Goal: Information Seeking & Learning: Check status

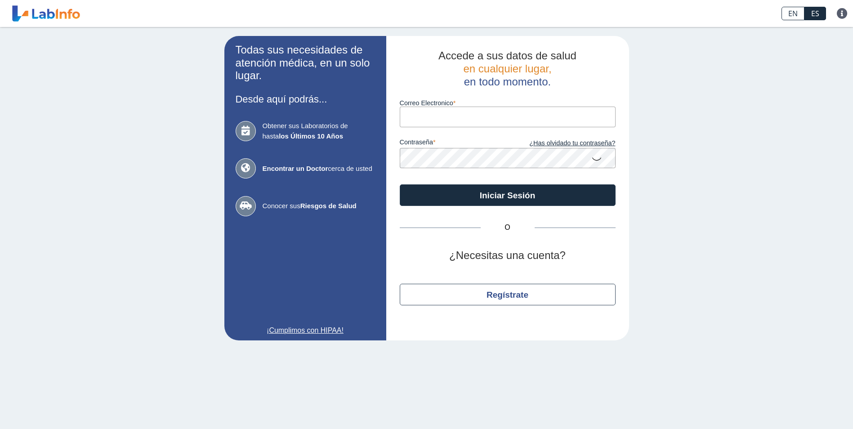
drag, startPoint x: 0, startPoint y: 0, endPoint x: 419, endPoint y: 118, distance: 435.6
click at [419, 116] on input "Correo Electronico" at bounding box center [508, 117] width 216 height 20
type input "[EMAIL_ADDRESS][DOMAIN_NAME]"
click at [400, 184] on button "Iniciar Sesión" at bounding box center [508, 195] width 216 height 22
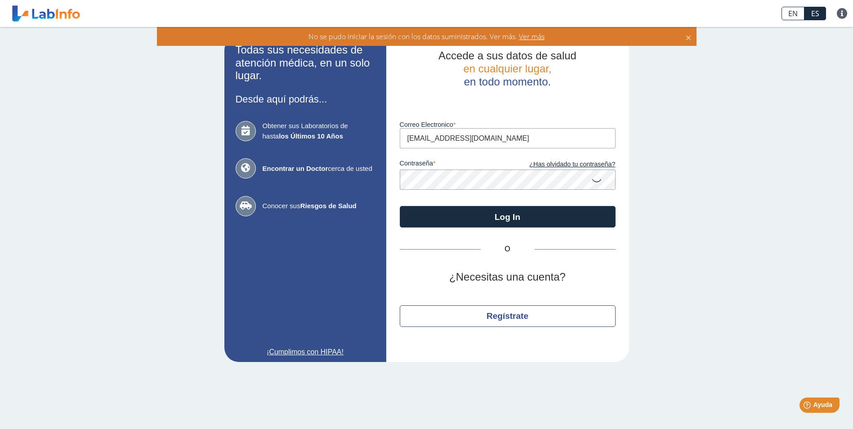
click at [382, 180] on app-login "Todas sus necesidades de atención médica, en un solo lugar. Desde aquí podrás..…" at bounding box center [426, 199] width 405 height 326
click at [400, 206] on button "Log In" at bounding box center [508, 217] width 216 height 22
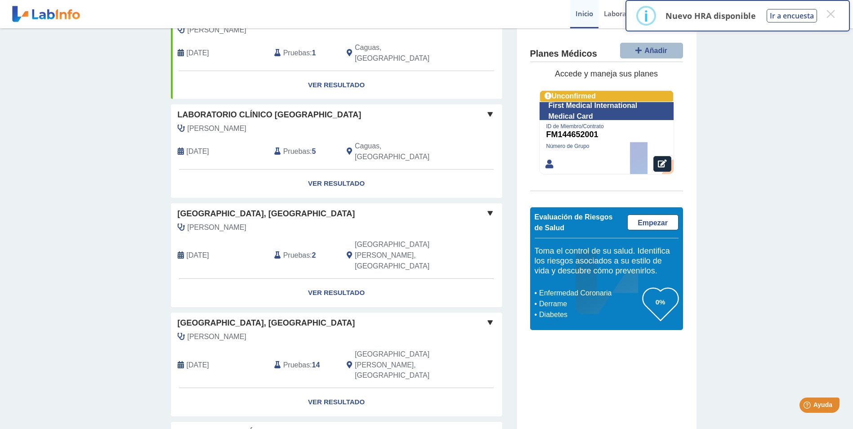
scroll to position [440, 0]
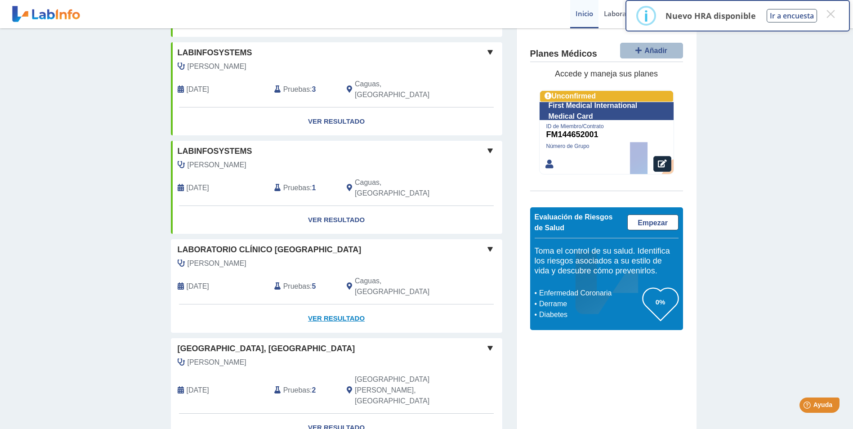
click at [331, 304] on link "Ver Resultado" at bounding box center [336, 318] width 331 height 28
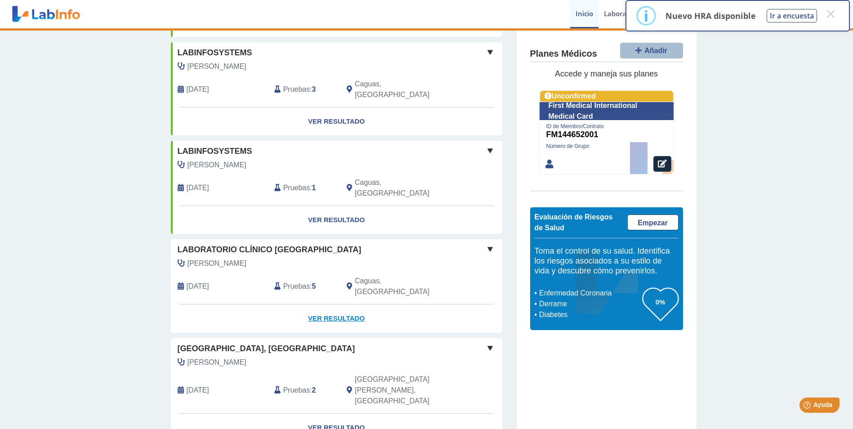
click at [330, 304] on link "Ver Resultado" at bounding box center [336, 318] width 331 height 28
click at [328, 304] on link "Ver Resultado" at bounding box center [336, 318] width 331 height 28
click at [188, 281] on span "[DATE]" at bounding box center [198, 286] width 22 height 11
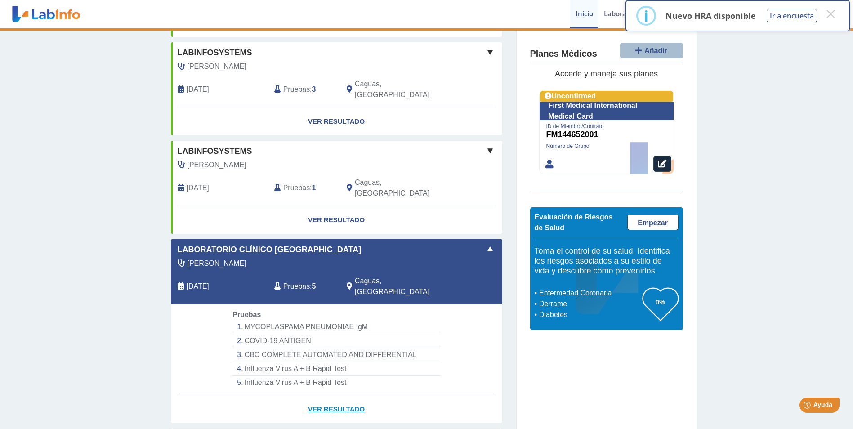
click at [329, 395] on link "Ver Resultado" at bounding box center [336, 409] width 331 height 28
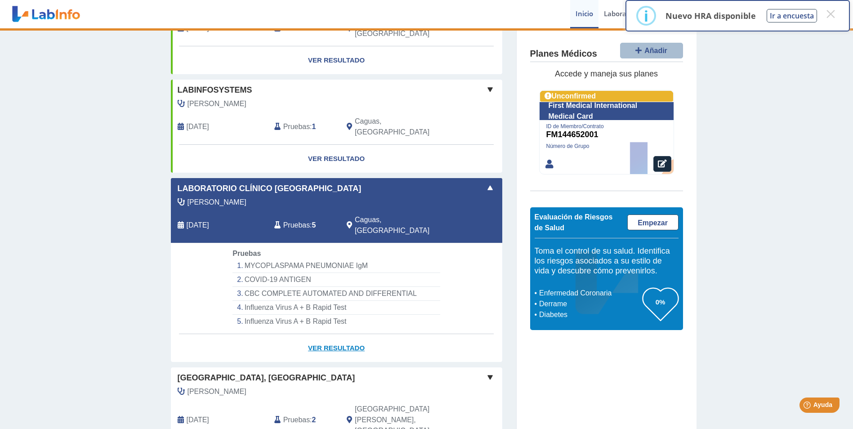
scroll to position [529, 0]
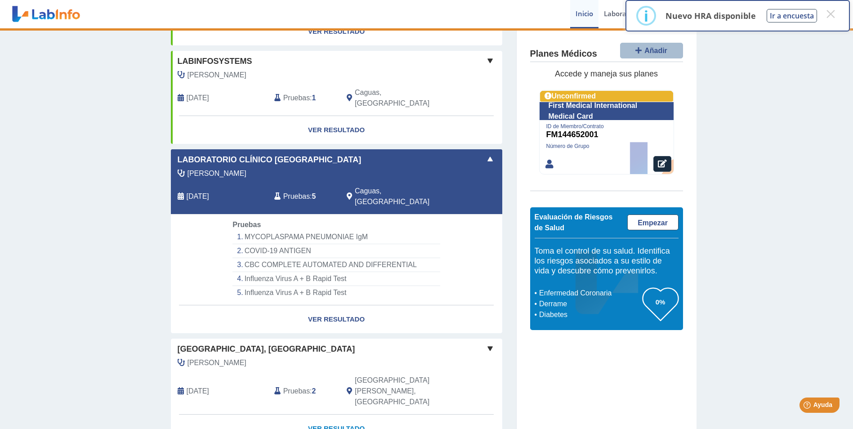
click at [327, 414] on link "Ver Resultado" at bounding box center [336, 428] width 331 height 28
click at [271, 230] on li "MYCOPLASPAMA PNEUMONIAE IgM" at bounding box center [335, 237] width 207 height 14
click at [329, 305] on link "Ver Resultado" at bounding box center [336, 319] width 331 height 28
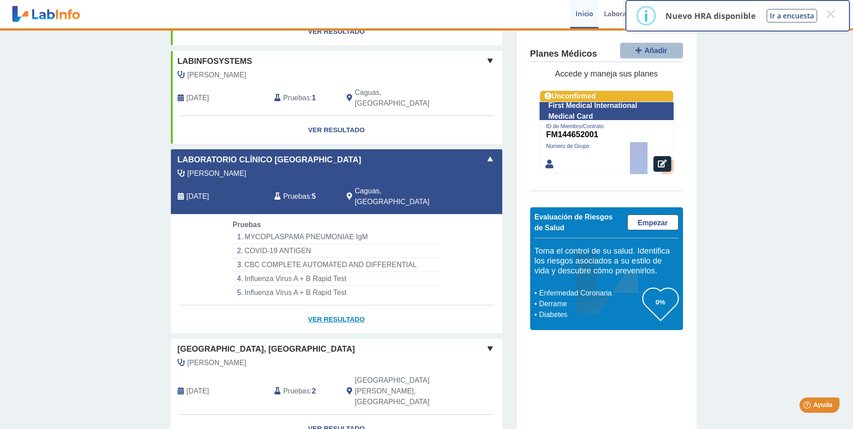
drag, startPoint x: 329, startPoint y: 253, endPoint x: 314, endPoint y: 254, distance: 14.5
click at [314, 305] on link "Ver Resultado" at bounding box center [336, 319] width 331 height 28
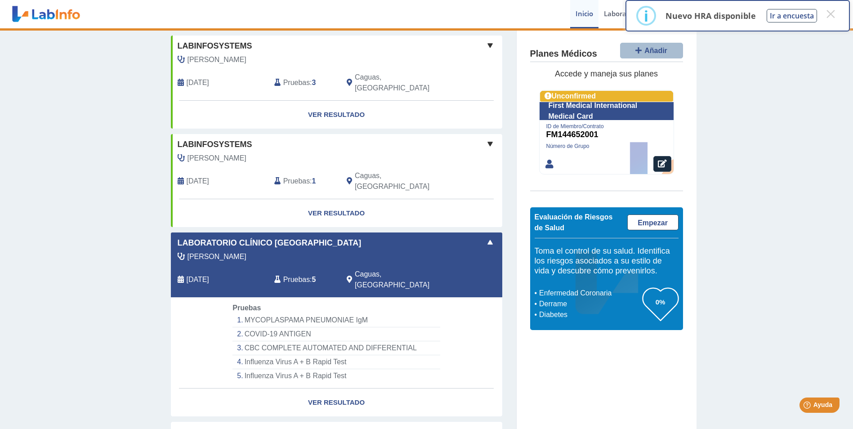
scroll to position [449, 0]
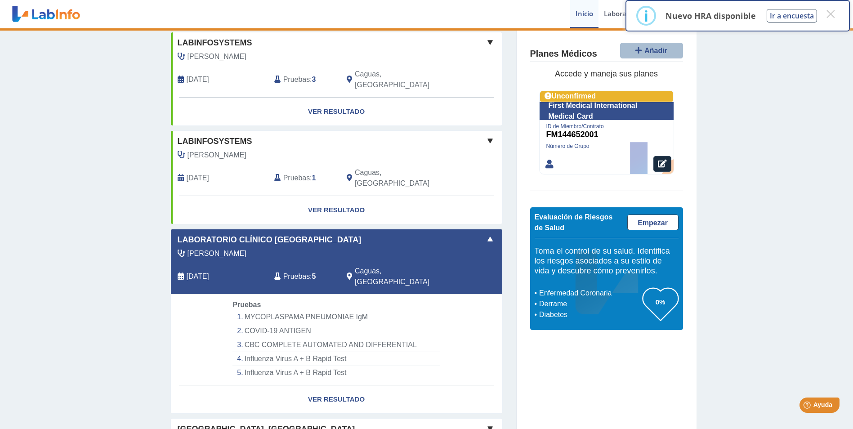
click at [422, 248] on div "Morales Claudio, Jose Aug 15, 2025 Pruebas : 5 Caguas, PR" at bounding box center [316, 271] width 304 height 46
click at [317, 385] on link "Ver Resultado" at bounding box center [336, 399] width 331 height 28
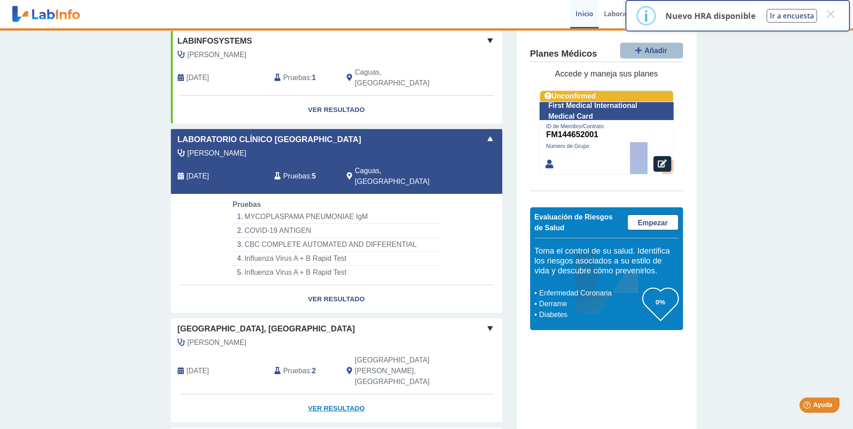
scroll to position [584, 0]
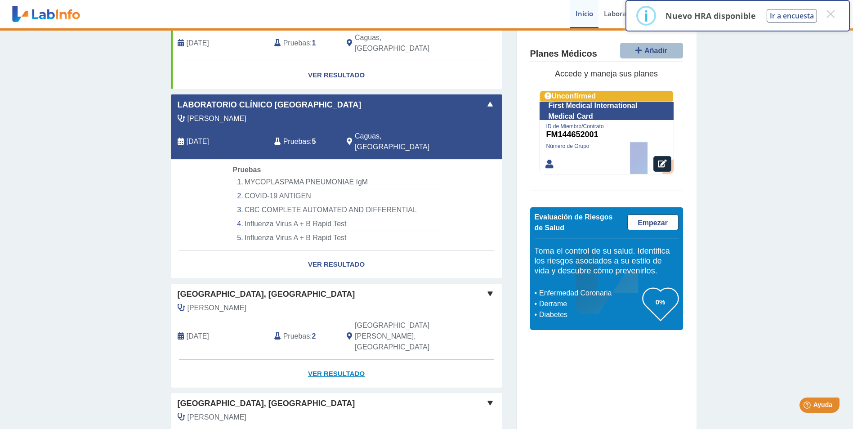
click at [343, 360] on link "Ver Resultado" at bounding box center [336, 374] width 331 height 28
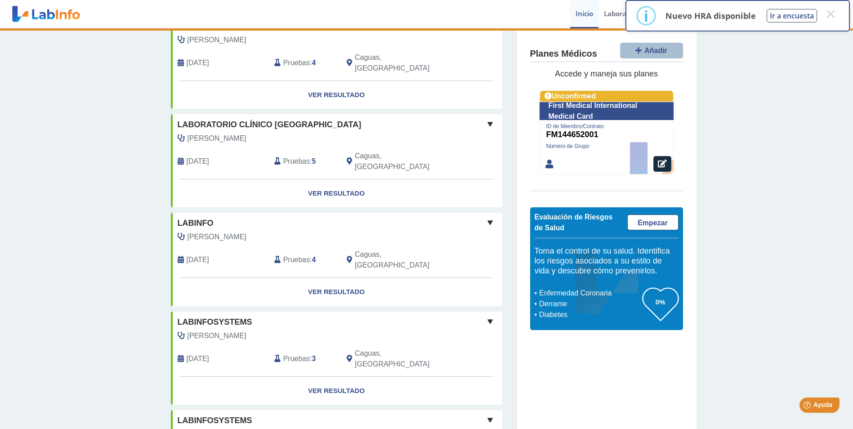
scroll to position [0, 0]
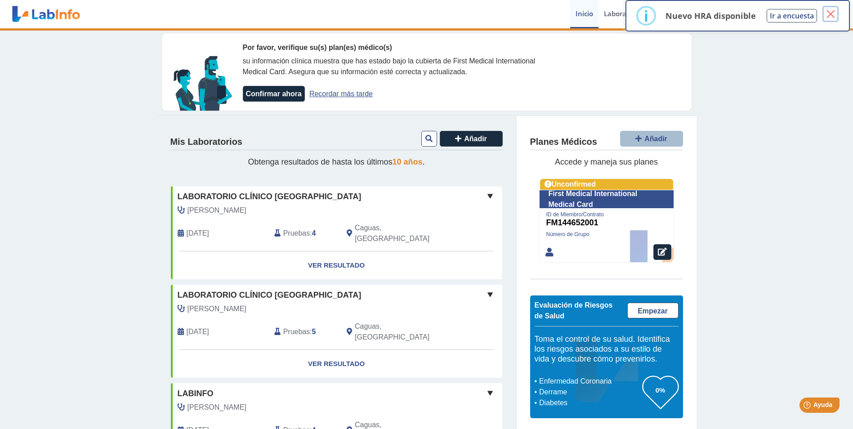
click at [833, 14] on button "×" at bounding box center [830, 14] width 16 height 16
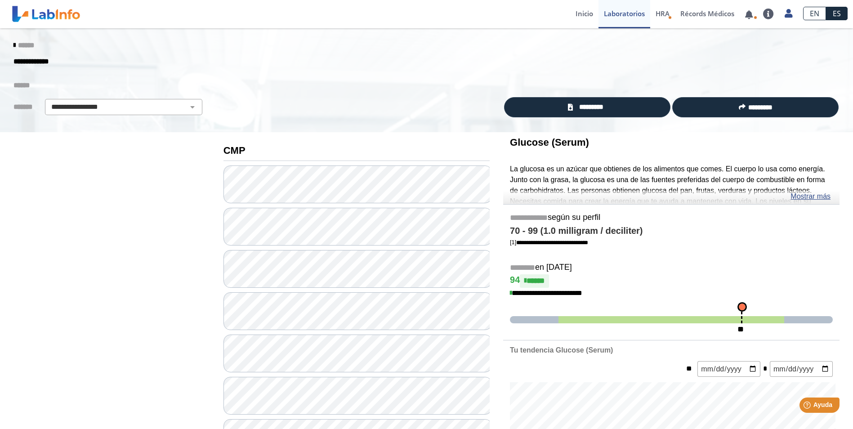
click at [17, 86] on span "******" at bounding box center [21, 85] width 16 height 7
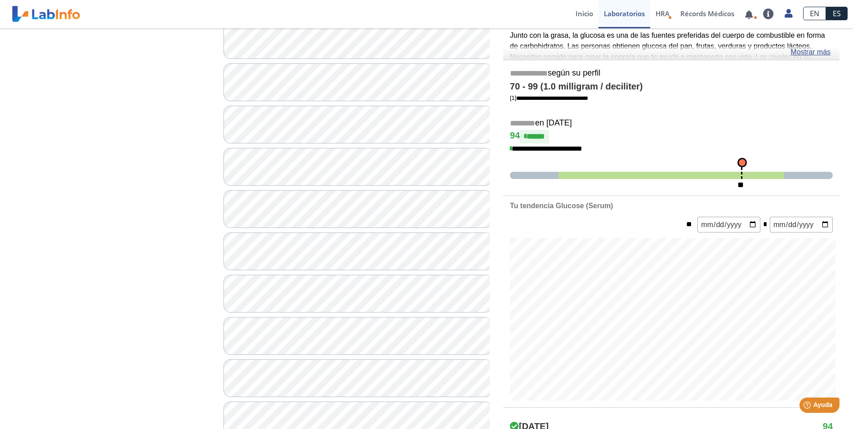
scroll to position [135, 0]
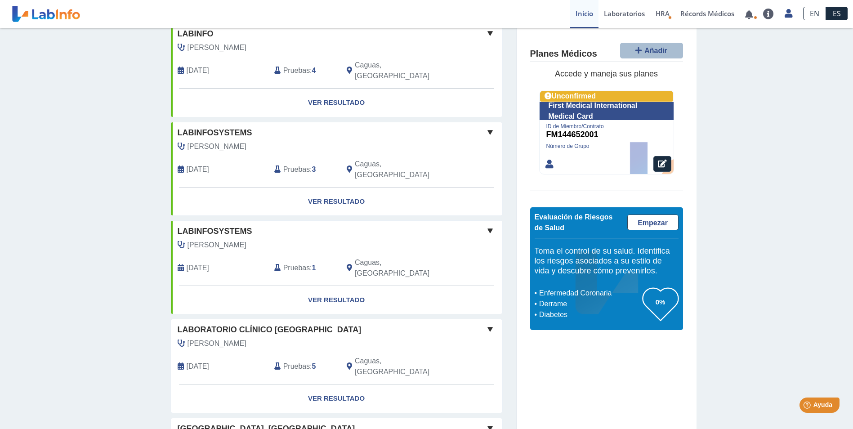
scroll to position [405, 0]
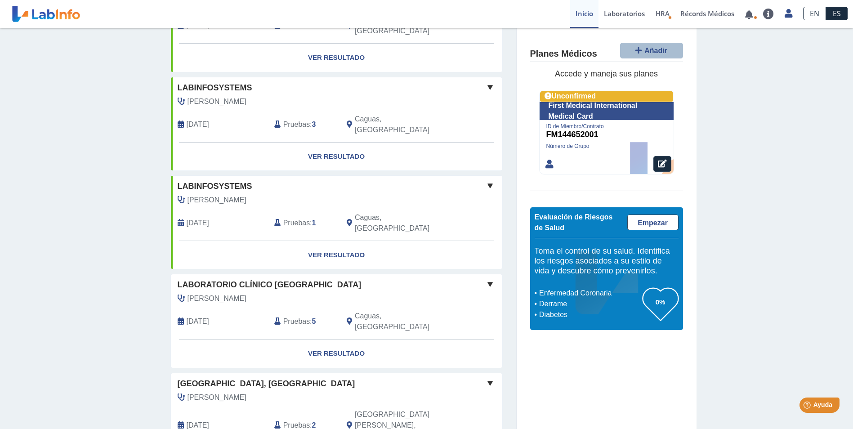
click at [239, 279] on span "Laboratorio Clínico [GEOGRAPHIC_DATA]" at bounding box center [270, 285] width 184 height 12
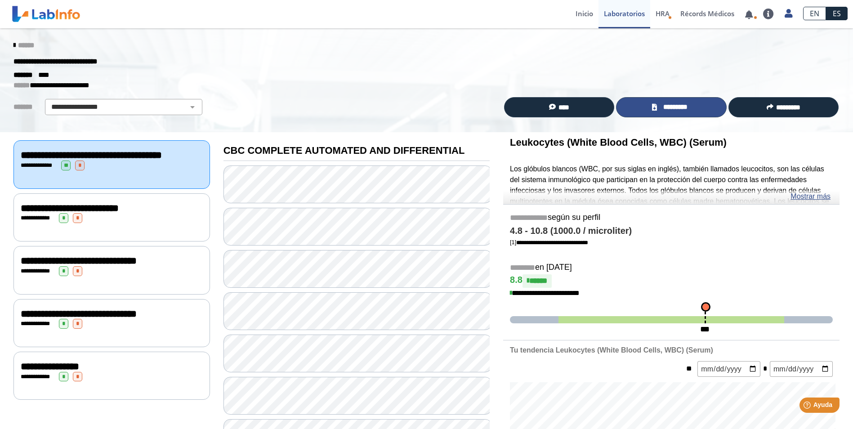
click at [675, 108] on span "*********" at bounding box center [674, 107] width 31 height 10
click at [13, 43] on icon at bounding box center [14, 45] width 2 height 7
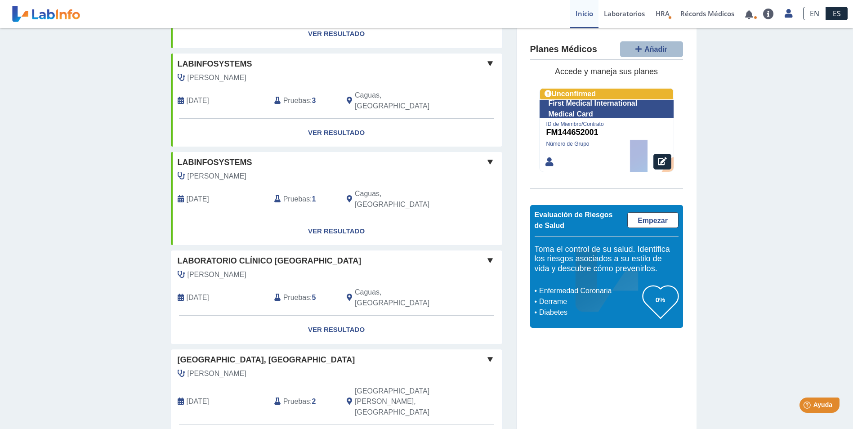
scroll to position [449, 0]
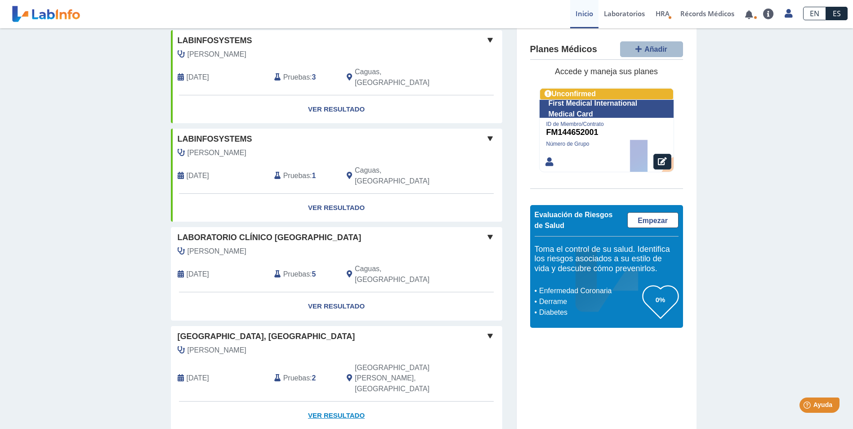
click at [317, 401] on link "Ver Resultado" at bounding box center [336, 415] width 331 height 28
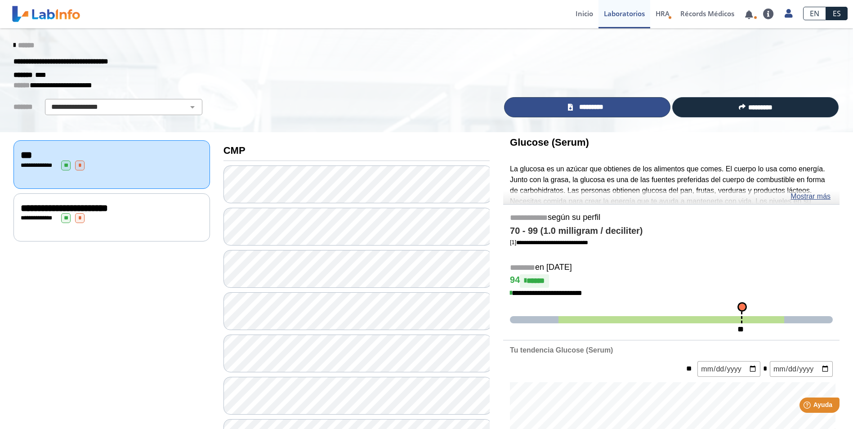
click at [581, 108] on span "*********" at bounding box center [590, 107] width 31 height 10
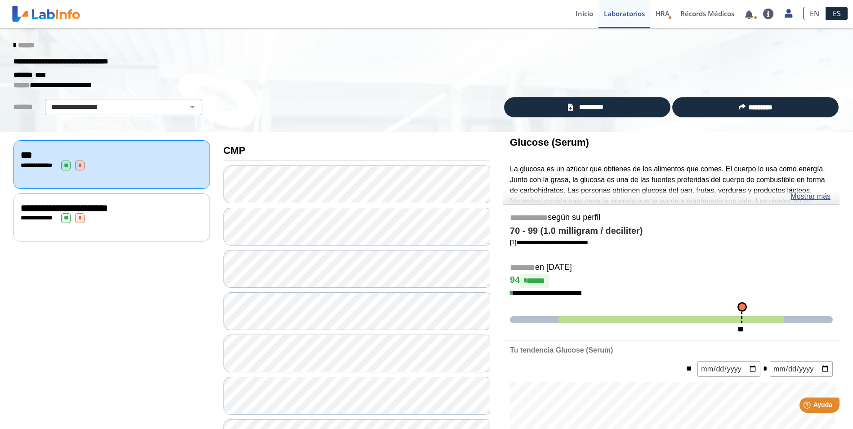
click at [13, 44] on icon at bounding box center [14, 45] width 2 height 7
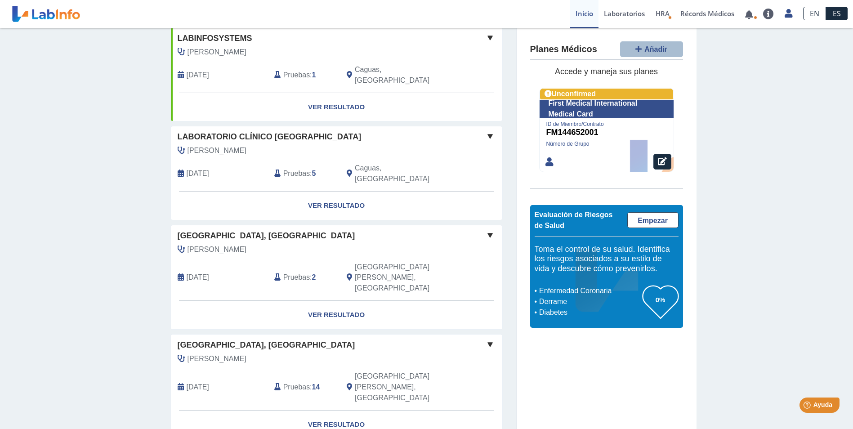
scroll to position [572, 0]
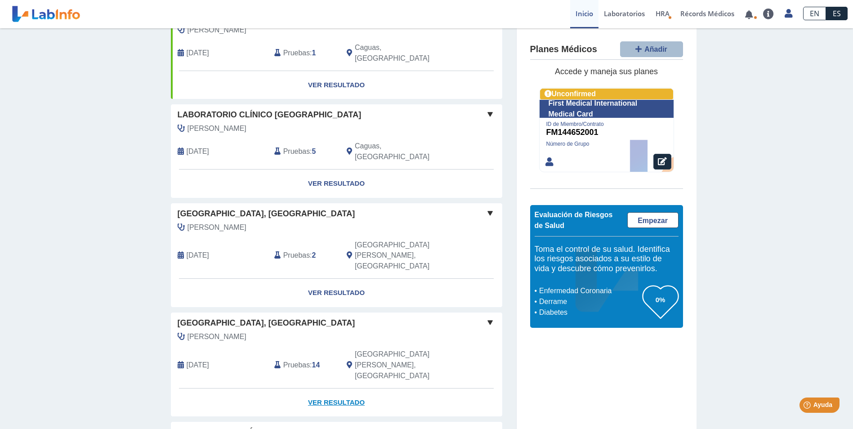
click at [325, 388] on link "Ver Resultado" at bounding box center [336, 402] width 331 height 28
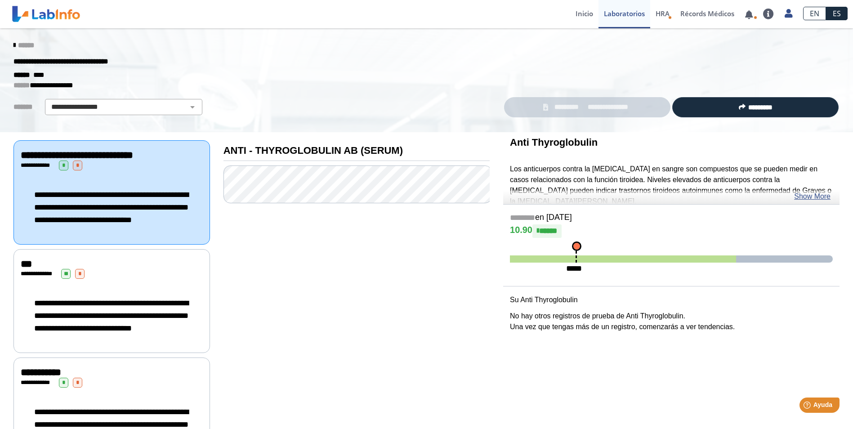
click at [571, 109] on span "*********" at bounding box center [566, 107] width 31 height 10
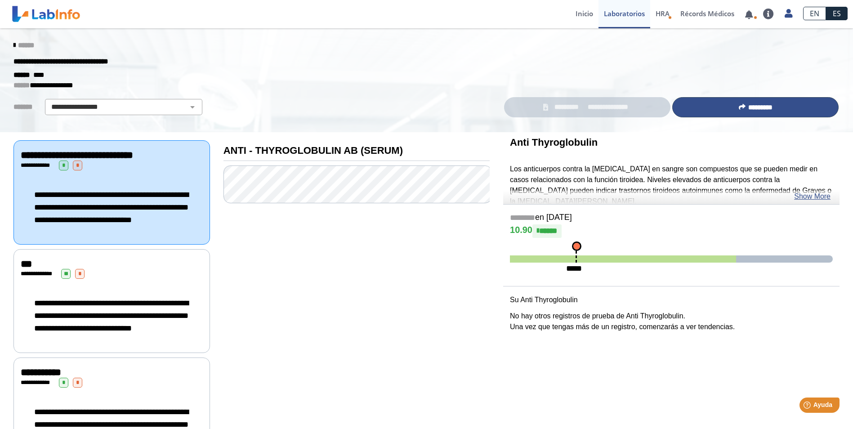
click at [729, 109] on button "*********" at bounding box center [755, 107] width 166 height 20
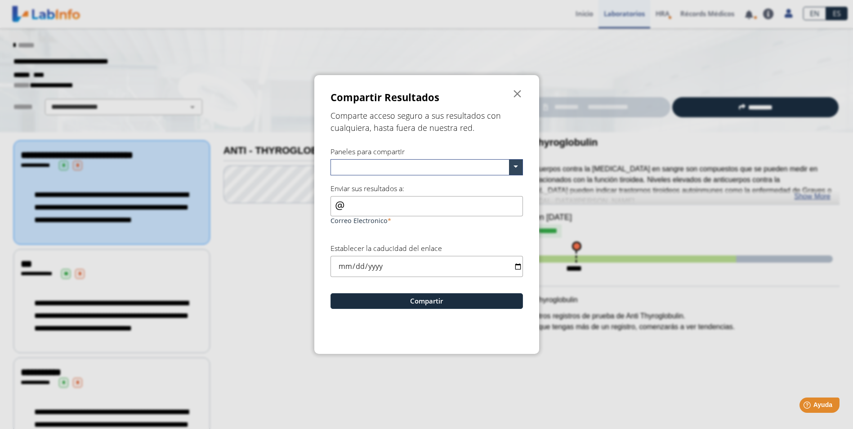
click at [333, 208] on input "Correo Electronico" at bounding box center [426, 206] width 192 height 20
type input "[EMAIL_ADDRESS][DOMAIN_NAME]"
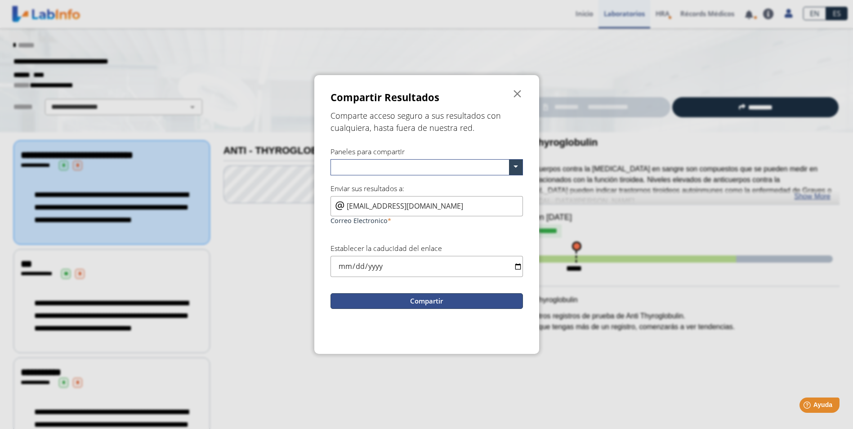
click at [426, 298] on button "Compartir" at bounding box center [426, 301] width 192 height 16
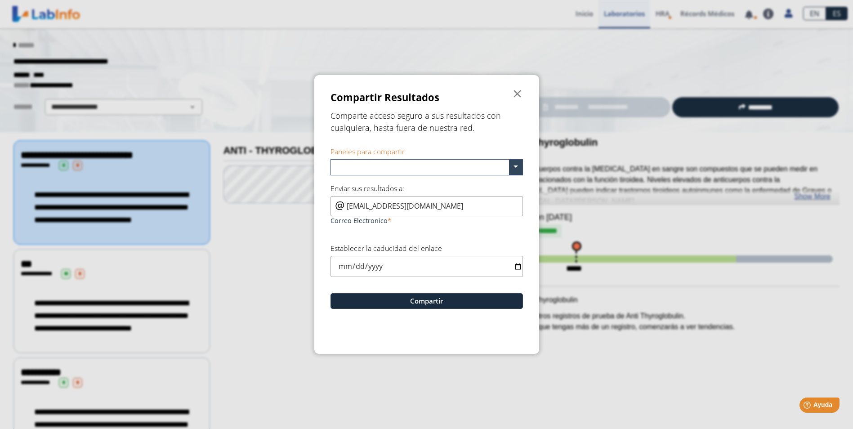
click at [519, 267] on input "date" at bounding box center [426, 266] width 192 height 21
type input "[DATE]"
click at [427, 302] on button "Compartir" at bounding box center [426, 301] width 192 height 16
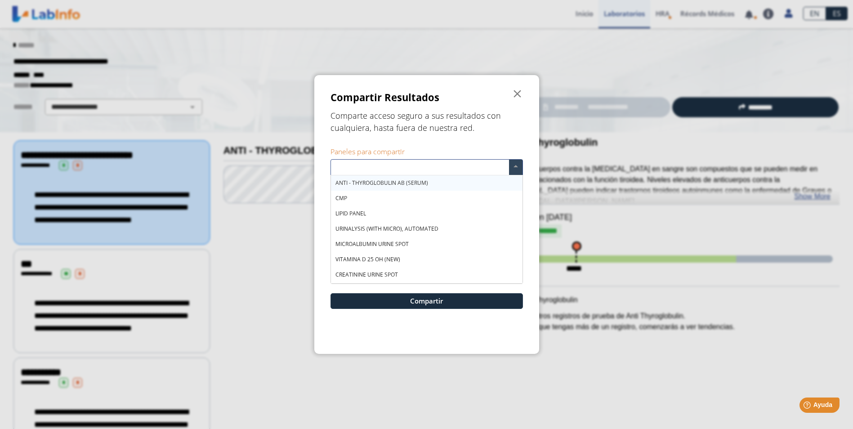
click at [517, 169] on span at bounding box center [515, 167] width 13 height 15
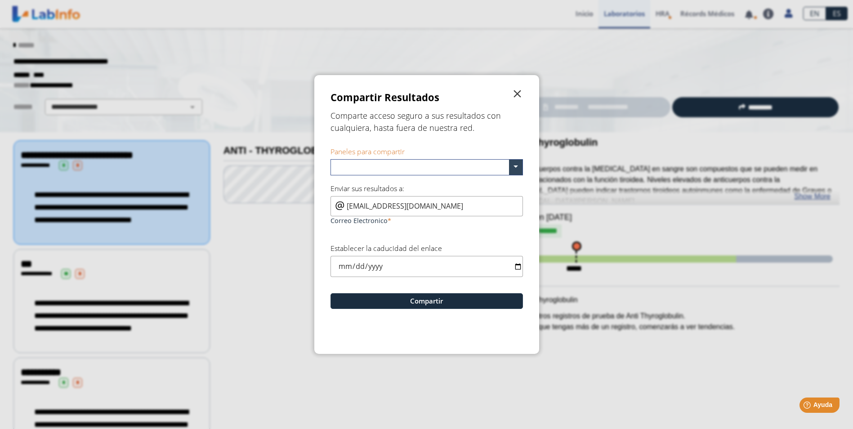
click at [515, 89] on span "" at bounding box center [517, 94] width 11 height 11
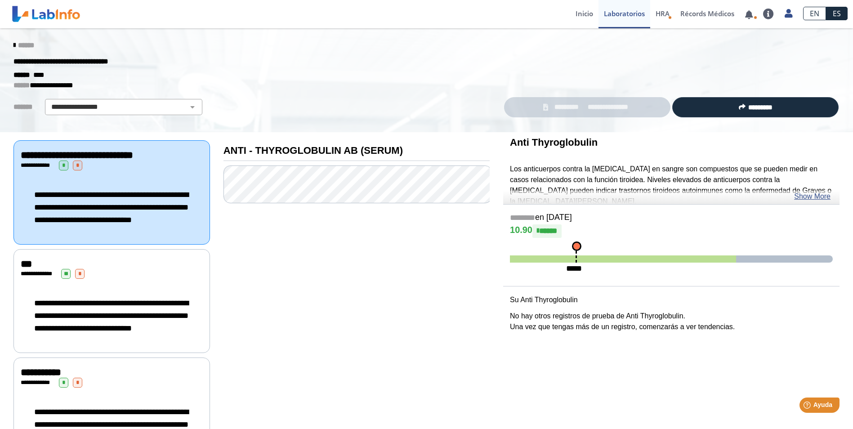
click at [601, 114] on link "**********" at bounding box center [587, 107] width 166 height 20
click at [14, 46] on link "******" at bounding box center [23, 45] width 21 height 7
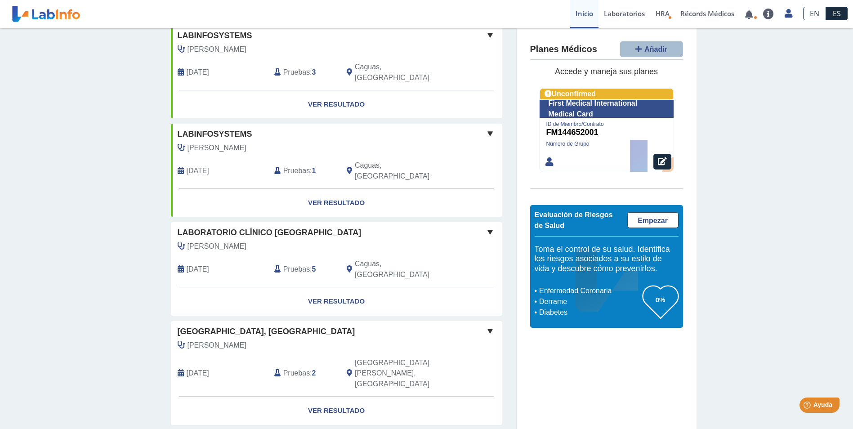
scroll to position [437, 0]
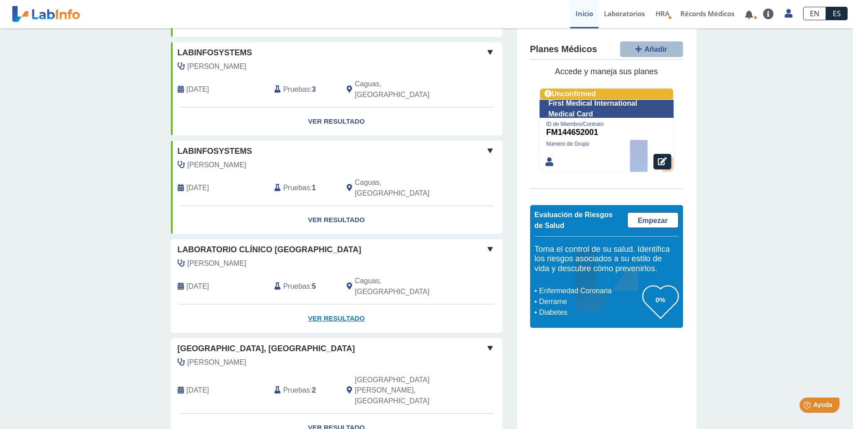
click at [326, 304] on link "Ver Resultado" at bounding box center [336, 318] width 331 height 28
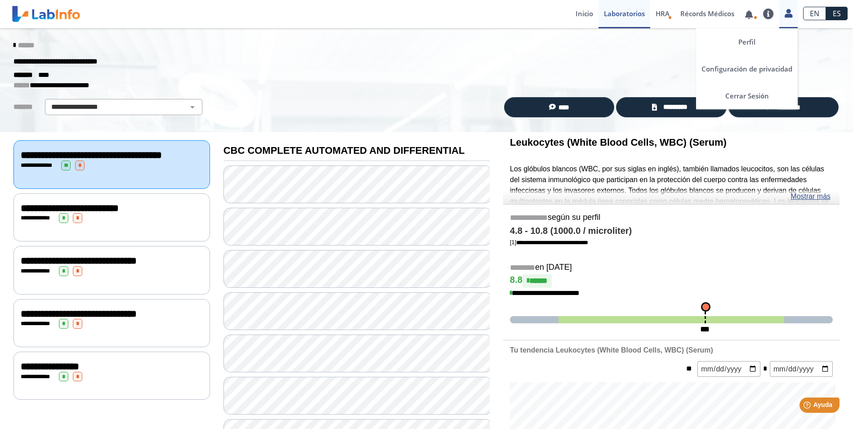
click at [788, 15] on icon at bounding box center [788, 13] width 8 height 7
click at [756, 94] on link "Cerrar Sesión" at bounding box center [747, 95] width 102 height 27
